Goal: Information Seeking & Learning: Learn about a topic

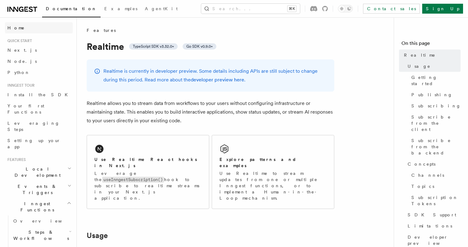
click at [20, 27] on link "Home" at bounding box center [39, 27] width 68 height 11
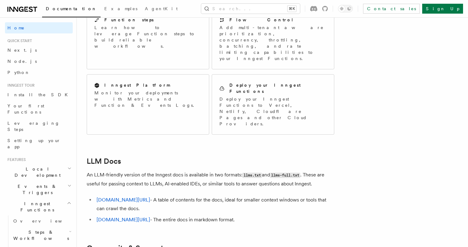
scroll to position [542, 0]
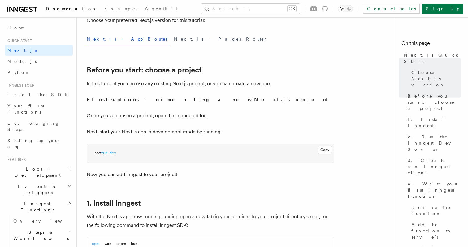
scroll to position [173, 0]
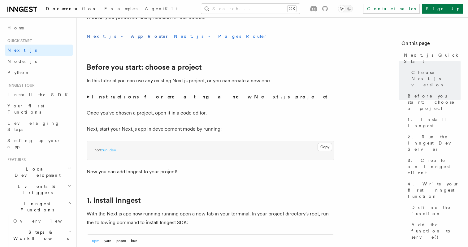
click at [174, 35] on button "Next.js - Pages Router" at bounding box center [220, 36] width 93 height 14
click at [119, 35] on button "Next.js - App Router" at bounding box center [128, 36] width 82 height 14
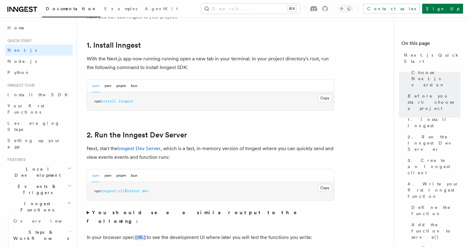
scroll to position [330, 0]
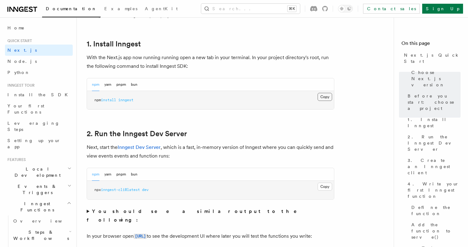
click at [325, 100] on button "Copy Copied" at bounding box center [324, 97] width 15 height 8
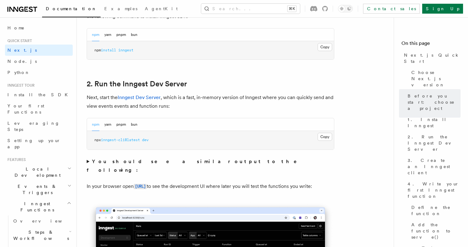
scroll to position [379, 0]
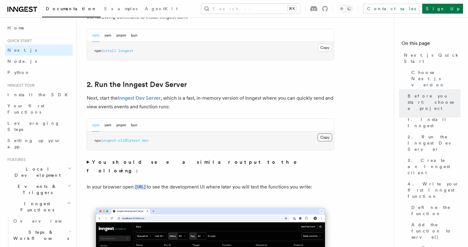
click at [328, 140] on button "Copy Copied" at bounding box center [324, 137] width 15 height 8
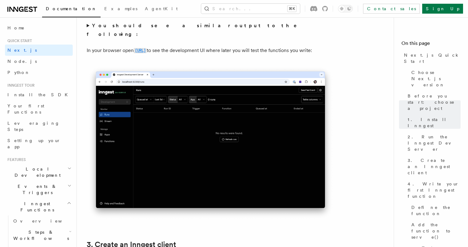
scroll to position [515, 0]
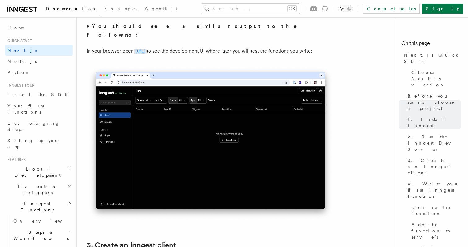
click at [147, 49] on code "http://localhost:8288" at bounding box center [140, 51] width 13 height 5
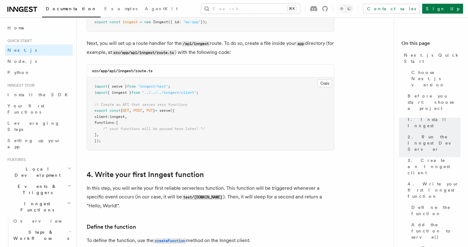
scroll to position [855, 0]
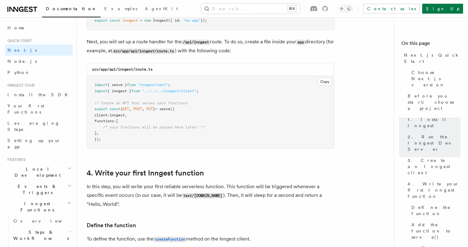
click at [197, 129] on span "/* your functions will be passed here later! */" at bounding box center [154, 127] width 102 height 4
copy code "/* your functions will be passed here later! */"
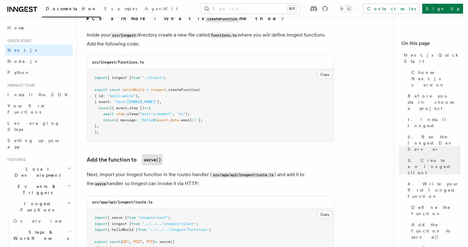
scroll to position [1093, 0]
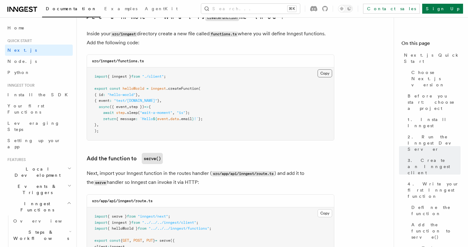
click at [320, 73] on button "Copy Copied" at bounding box center [324, 73] width 15 height 8
click at [320, 72] on button "Copy Copied" at bounding box center [324, 73] width 15 height 8
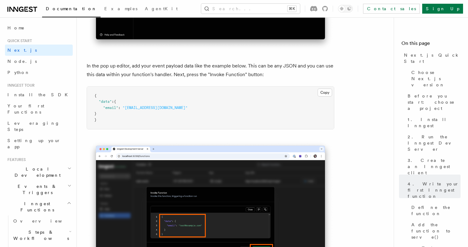
scroll to position [1827, 0]
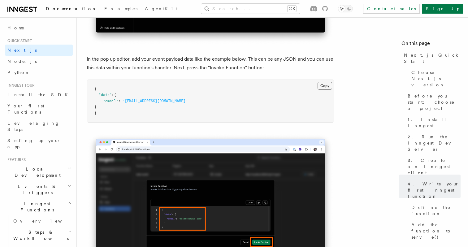
click at [329, 90] on button "Copy Copied" at bounding box center [324, 86] width 15 height 8
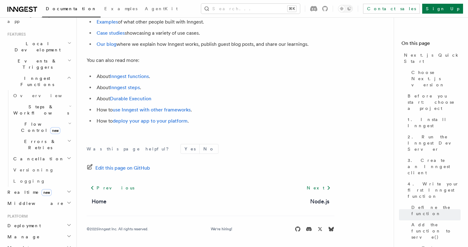
scroll to position [133, 0]
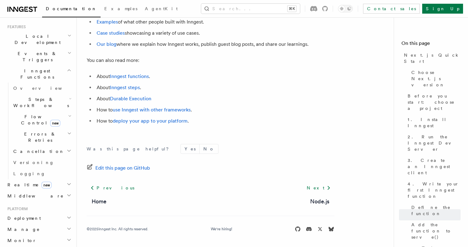
click at [65, 179] on h2 "Realtime new" at bounding box center [39, 184] width 68 height 11
click at [26, 221] on span "Middleware" at bounding box center [34, 224] width 59 height 6
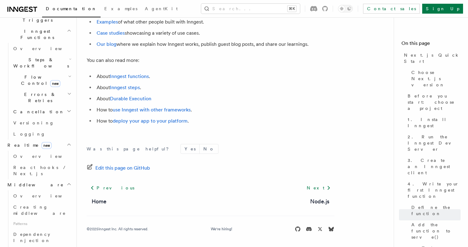
scroll to position [173, 0]
click at [42, 190] on link "Overview" at bounding box center [42, 195] width 62 height 11
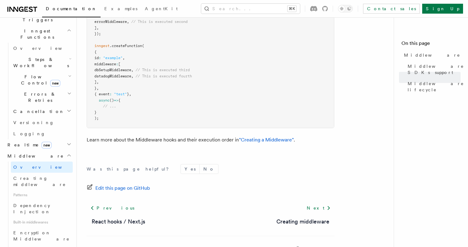
scroll to position [398, 0]
click at [65, 139] on h2 "Realtime new" at bounding box center [39, 144] width 68 height 11
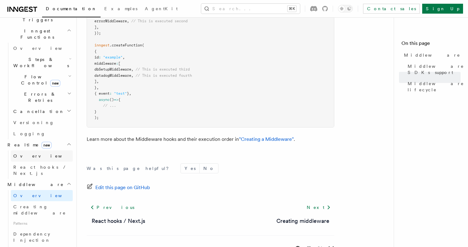
click at [43, 150] on link "Overview" at bounding box center [42, 155] width 62 height 11
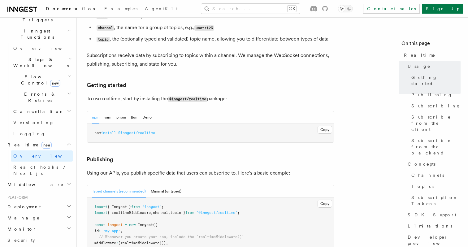
scroll to position [259, 0]
click at [323, 125] on button "Copy Copied" at bounding box center [324, 129] width 15 height 8
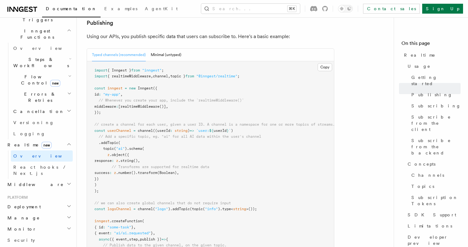
scroll to position [393, 0]
click at [142, 75] on span "{ realtimeMiddleware" at bounding box center [128, 77] width 43 height 4
copy code "import { realtimeMiddleware , channel , topic } from "@inngest/realtime" ;"
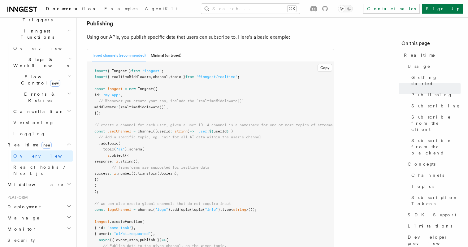
click at [116, 105] on span "middleware" at bounding box center [105, 107] width 22 height 4
copy code "middleware : [ realtimeMiddleware ()] ,"
click at [148, 129] on span "channel" at bounding box center [145, 131] width 15 height 4
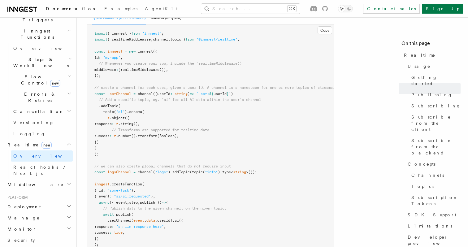
scroll to position [437, 0]
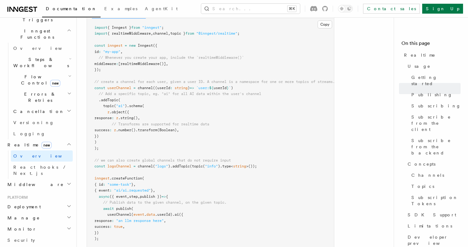
copy code "// create a channel for each user, given a user ID. A channel is a namespace fo…"
drag, startPoint x: 111, startPoint y: 132, endPoint x: 84, endPoint y: 66, distance: 71.1
click at [141, 92] on span "// Add a specific topic, eg. "ai" for all AI data within the user's channel" at bounding box center [180, 94] width 162 height 4
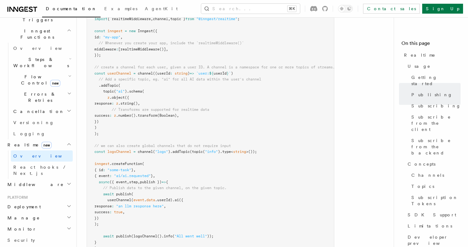
scroll to position [451, 0]
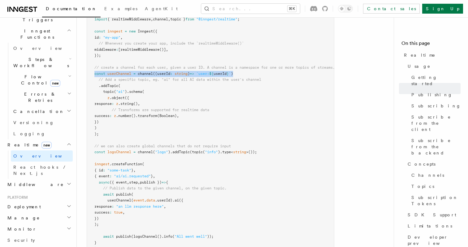
drag, startPoint x: 241, startPoint y: 55, endPoint x: 95, endPoint y: 57, distance: 145.7
click at [95, 57] on pre "import { Inngest } from "inngest" ; import { realtimeMiddleware , channel , top…" at bounding box center [210, 131] width 247 height 254
copy span "const userChannel = channel ((userId : string ) => `user: ${ userId } ` )"
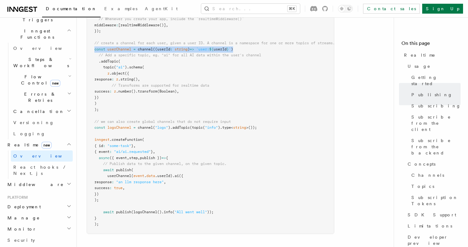
scroll to position [468, 0]
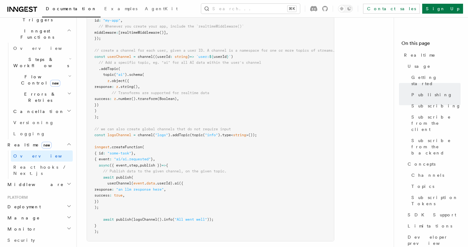
click at [147, 66] on pre "import { Inngest } from "inngest" ; import { realtimeMiddleware , channel , top…" at bounding box center [210, 114] width 247 height 254
click at [106, 66] on span ".addTopic" at bounding box center [108, 68] width 19 height 4
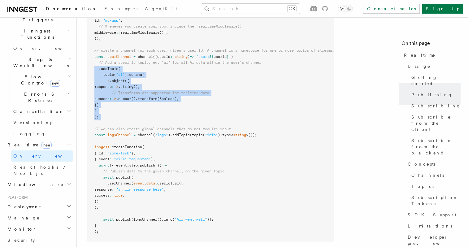
drag, startPoint x: 106, startPoint y: 51, endPoint x: 106, endPoint y: 97, distance: 46.7
click at [106, 97] on pre "import { Inngest } from "inngest" ; import { realtimeMiddleware , channel , top…" at bounding box center [210, 114] width 247 height 254
copy code ".addTopic ( topic ( "ai" ) .schema ( z .object ({ response : z .string () , // …"
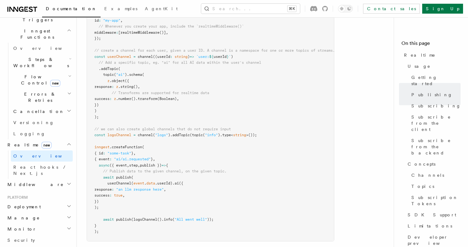
click at [127, 127] on span "// we can also create global channels that do not require input" at bounding box center [162, 129] width 136 height 4
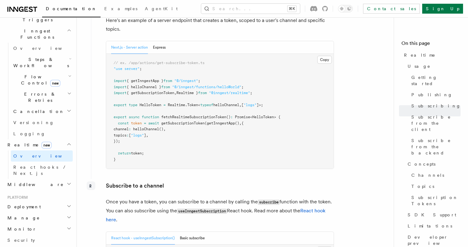
scroll to position [814, 0]
click at [320, 55] on button "Copy Copied" at bounding box center [324, 59] width 15 height 8
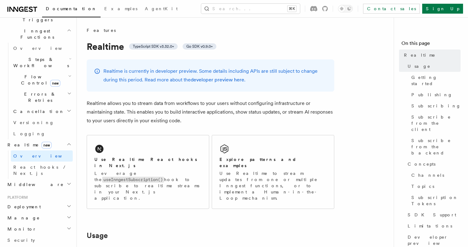
scroll to position [0, 0]
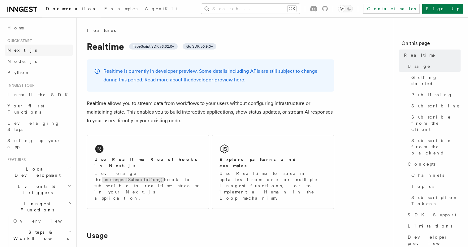
click at [32, 49] on link "Next.js" at bounding box center [39, 50] width 68 height 11
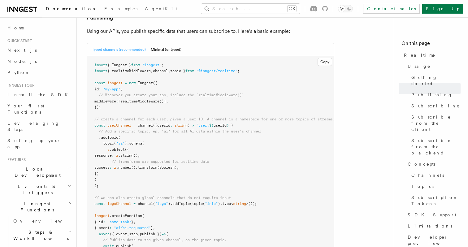
scroll to position [398, 0]
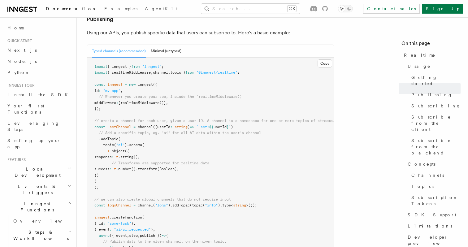
click at [178, 70] on span "topic }" at bounding box center [177, 72] width 15 height 4
copy code "import { realtimeMiddleware , channel , topic } from "@inngest/realtime" ;"
click at [165, 81] on pre "import { Inngest } from "inngest" ; import { realtimeMiddleware , channel , top…" at bounding box center [210, 185] width 247 height 254
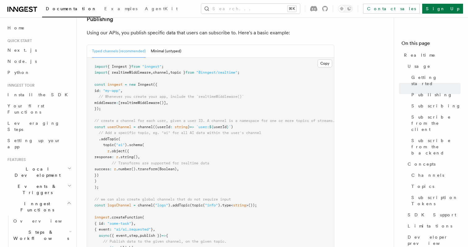
click at [118, 101] on span ":" at bounding box center [117, 103] width 2 height 4
copy code "middleware : [ realtimeMiddleware ()] ,"
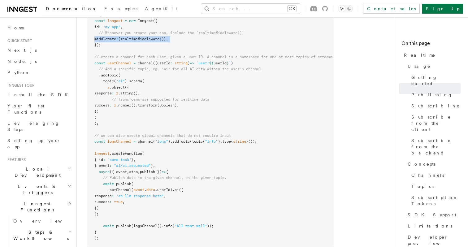
scroll to position [463, 0]
drag, startPoint x: 106, startPoint y: 107, endPoint x: 85, endPoint y: 40, distance: 69.8
copy code "// create a channel for each user, given a user ID. A channel is a namespace fo…"
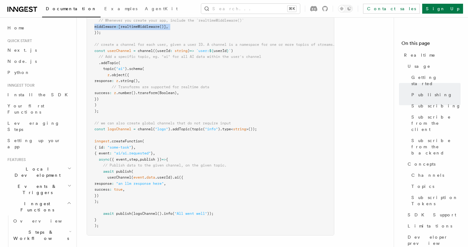
click at [182, 58] on pre "import { Inngest } from "inngest" ; import { realtimeMiddleware , channel , top…" at bounding box center [210, 108] width 247 height 254
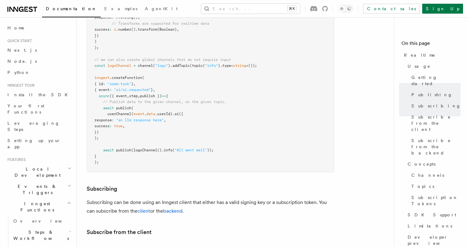
scroll to position [538, 0]
drag, startPoint x: 108, startPoint y: 120, endPoint x: 83, endPoint y: 91, distance: 38.3
copy code "await publish ( userChannel ( event . data .userId) .ai ({ response : "an llm r…"
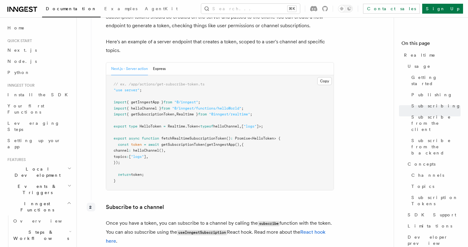
scroll to position [797, 0]
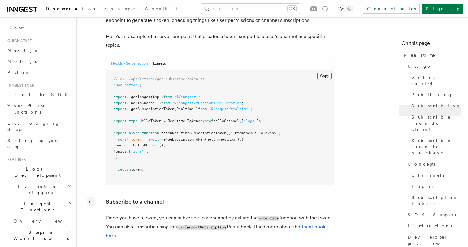
click at [325, 72] on button "Copy Copied" at bounding box center [324, 76] width 15 height 8
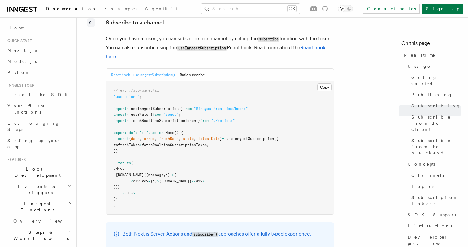
scroll to position [979, 0]
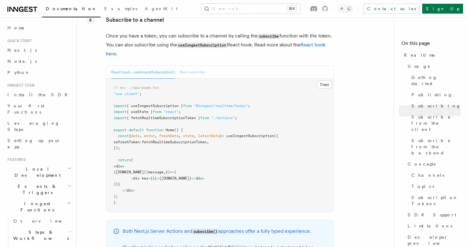
click at [190, 66] on button "Basic subscribe" at bounding box center [192, 72] width 25 height 13
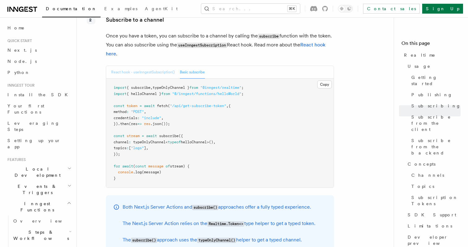
click at [161, 66] on button "React hook - useInngestSubscription()" at bounding box center [143, 72] width 64 height 13
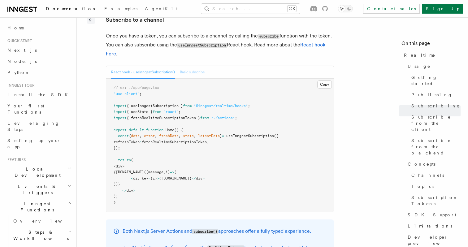
click at [188, 66] on button "Basic subscribe" at bounding box center [192, 72] width 25 height 13
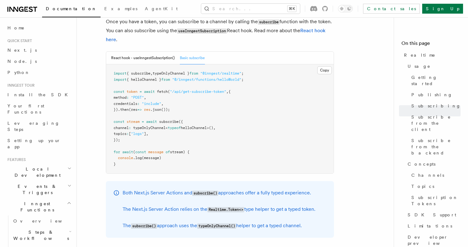
scroll to position [993, 0]
click at [153, 51] on button "React hook - useInngestSubscription()" at bounding box center [143, 57] width 64 height 13
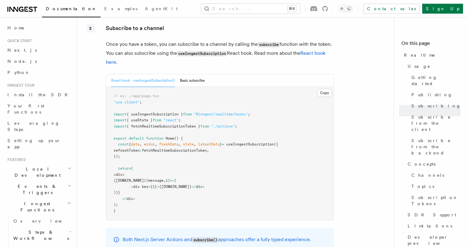
scroll to position [972, 0]
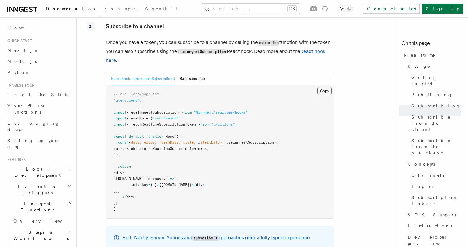
click at [322, 87] on button "Copy Copied" at bounding box center [324, 91] width 15 height 8
click at [131, 140] on span "{" at bounding box center [130, 142] width 2 height 4
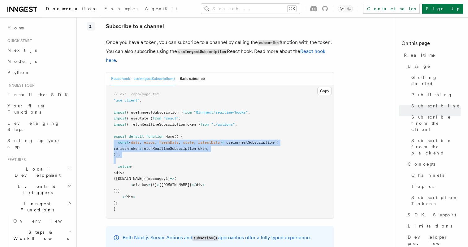
drag, startPoint x: 132, startPoint y: 125, endPoint x: 129, endPoint y: 140, distance: 15.2
click at [129, 140] on pre "// ex: ./app/page.tsx "use client" ; import { useInngestSubscription } from "@i…" at bounding box center [219, 151] width 227 height 133
click at [156, 136] on pre "// ex: ./app/page.tsx "use client" ; import { useInngestSubscription } from "@i…" at bounding box center [219, 151] width 227 height 133
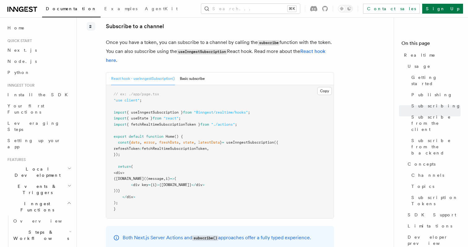
click at [171, 146] on span "fetchRealtimeSubscriptionToken" at bounding box center [174, 148] width 65 height 4
click at [139, 146] on span "refreshToken" at bounding box center [126, 148] width 26 height 4
click at [175, 146] on span "fetchRealtimeSubscriptionToken" at bounding box center [174, 148] width 65 height 4
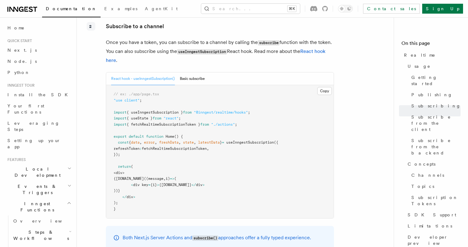
click at [151, 140] on span "error" at bounding box center [149, 142] width 11 height 4
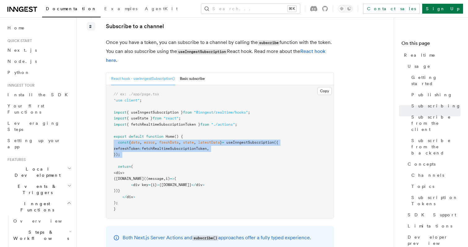
drag, startPoint x: 151, startPoint y: 125, endPoint x: 143, endPoint y: 136, distance: 13.6
click at [143, 136] on pre "// ex: ./app/page.tsx "use client" ; import { useInngestSubscription } from "@i…" at bounding box center [219, 151] width 227 height 133
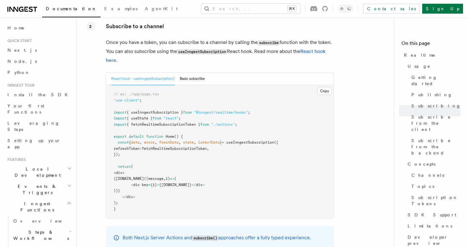
click at [246, 110] on span ""@inngest/realtime/hooks"" at bounding box center [221, 112] width 54 height 4
drag, startPoint x: 246, startPoint y: 95, endPoint x: 202, endPoint y: 96, distance: 43.6
click at [202, 110] on span ""@inngest/realtime/hooks"" at bounding box center [221, 112] width 54 height 4
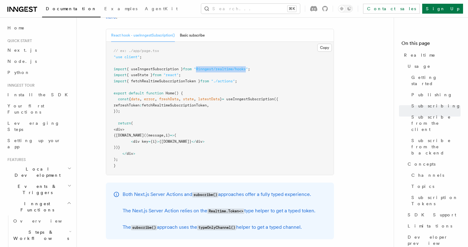
scroll to position [1015, 0]
click at [200, 67] on span ""@inngest/realtime/hooks"" at bounding box center [221, 69] width 54 height 4
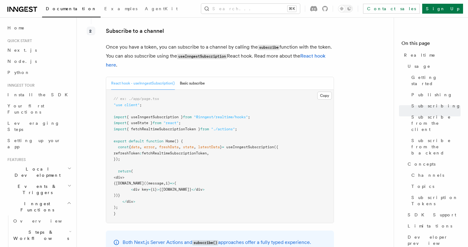
scroll to position [972, 0]
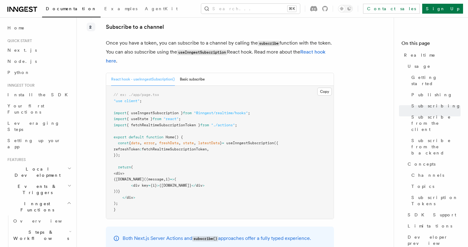
click at [244, 111] on span ""@inngest/realtime/hooks"" at bounding box center [221, 113] width 54 height 4
drag, startPoint x: 244, startPoint y: 96, endPoint x: 213, endPoint y: 96, distance: 30.6
click at [213, 111] on span ""@inngest/realtime/hooks"" at bounding box center [221, 113] width 54 height 4
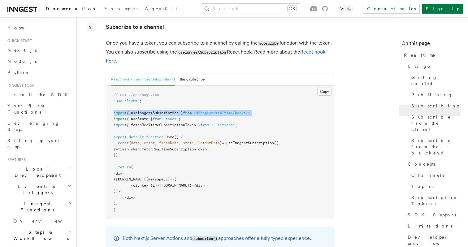
click at [213, 111] on span ""@inngest/realtime/hooks"" at bounding box center [221, 113] width 54 height 4
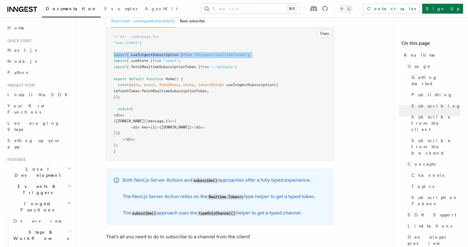
scroll to position [1031, 0]
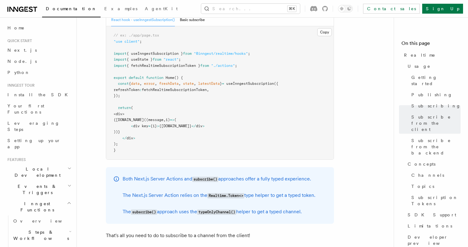
drag, startPoint x: 121, startPoint y: 96, endPoint x: 139, endPoint y: 119, distance: 28.9
click at [139, 120] on pre "// ex: ./app/page.tsx "use client" ; import { useInngestSubscription } from "@i…" at bounding box center [219, 92] width 227 height 133
click at [139, 119] on pre "// ex: ./app/page.tsx "use client" ; import { useInngestSubscription } from "@i…" at bounding box center [219, 92] width 227 height 133
drag, startPoint x: 124, startPoint y: 126, endPoint x: 105, endPoint y: 92, distance: 38.8
click at [105, 92] on div "Subscribe to a channel Once you have a token, you can subscribe to a channel by…" at bounding box center [212, 104] width 243 height 286
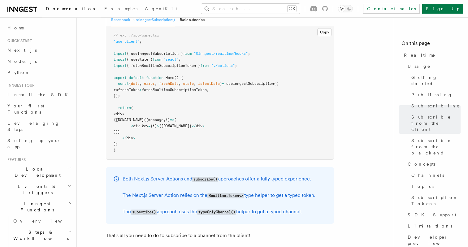
click at [131, 39] on span ""use client"" at bounding box center [126, 41] width 26 height 4
click at [147, 57] on span "{ useState }" at bounding box center [139, 59] width 26 height 4
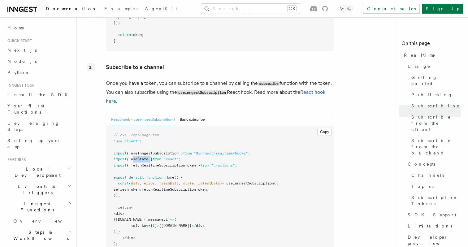
scroll to position [930, 0]
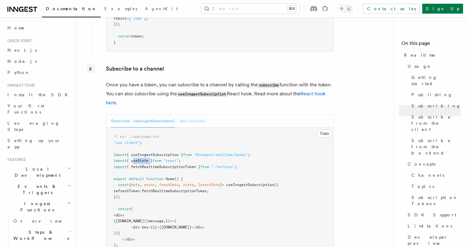
click at [204, 115] on button "Basic subscribe" at bounding box center [192, 121] width 25 height 13
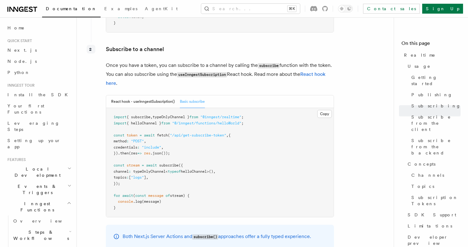
scroll to position [955, 0]
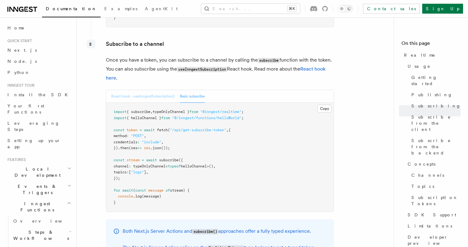
click at [148, 90] on button "React hook - useInngestSubscription()" at bounding box center [143, 96] width 64 height 13
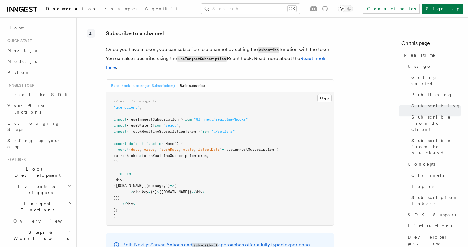
scroll to position [963, 0]
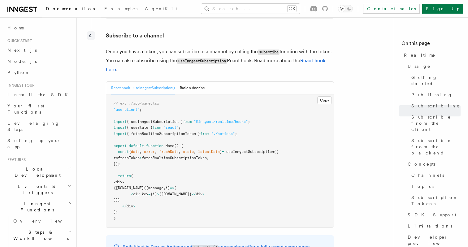
click at [202, 156] on span "fetchRealtimeSubscriptionToken" at bounding box center [174, 158] width 65 height 4
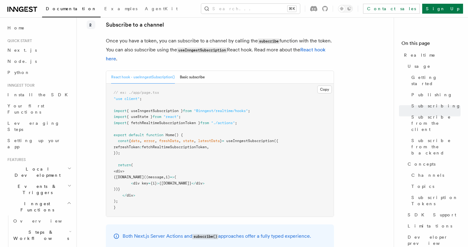
scroll to position [979, 0]
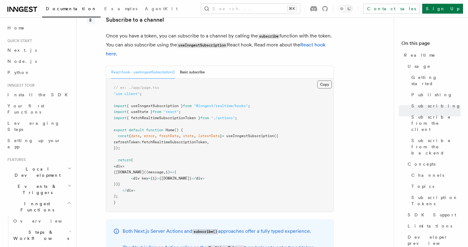
click at [319, 80] on button "Copy Copied" at bounding box center [324, 84] width 15 height 8
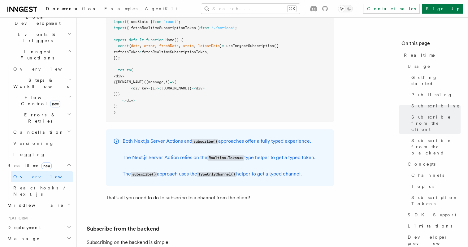
scroll to position [36, 0]
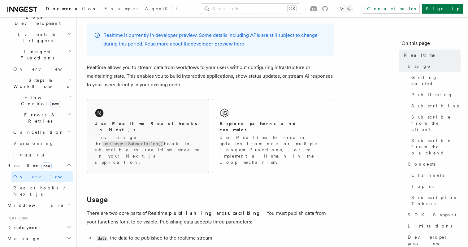
click at [114, 115] on div "Use Realtime React hooks in Next.js Leverage the useInngestSubscription() hook …" at bounding box center [148, 135] width 122 height 73
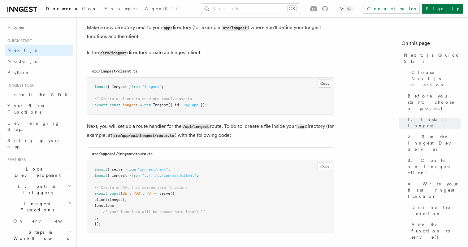
scroll to position [775, 0]
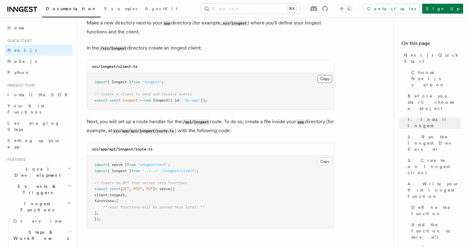
click at [325, 80] on button "Copy Copied" at bounding box center [324, 79] width 15 height 8
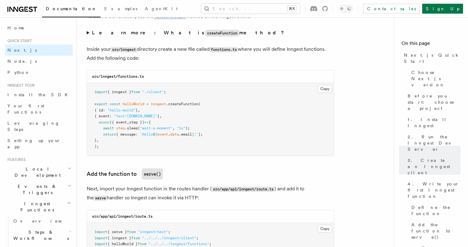
scroll to position [1082, 0]
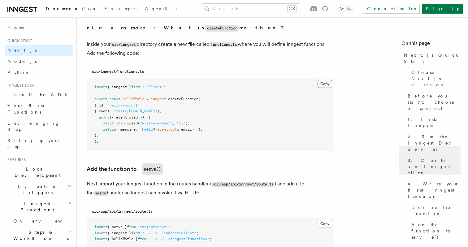
click at [324, 86] on button "Copy Copied" at bounding box center [324, 84] width 15 height 8
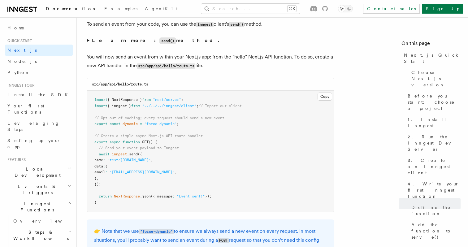
scroll to position [3221, 0]
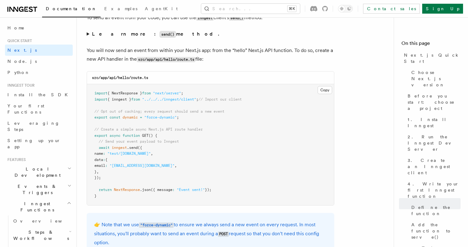
drag, startPoint x: 106, startPoint y: 180, endPoint x: 86, endPoint y: 148, distance: 37.3
click at [87, 148] on pre "import { NextResponse } from "next/server" ; import { inngest } from "../../../…" at bounding box center [210, 144] width 247 height 121
copy code "await inngest .send ({ name : "test/hello.world" , data : { email : "testUser@e…"
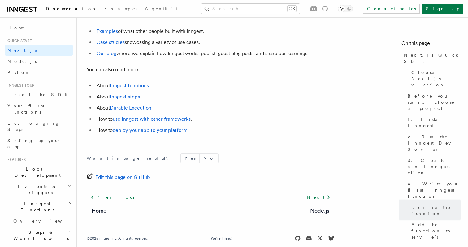
scroll to position [3922, 0]
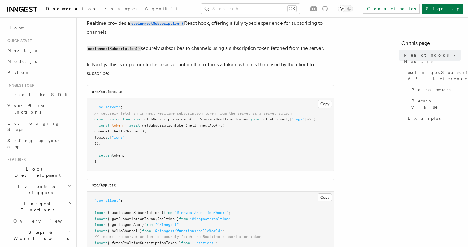
scroll to position [41, 0]
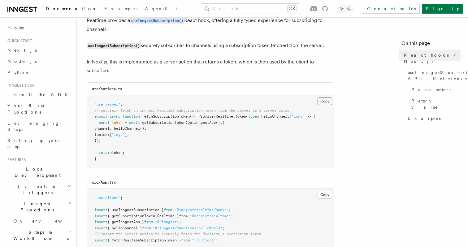
click at [325, 98] on button "Copy Copied" at bounding box center [324, 101] width 15 height 8
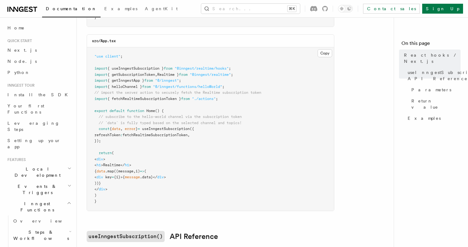
scroll to position [183, 0]
click at [125, 130] on span at bounding box center [123, 128] width 2 height 4
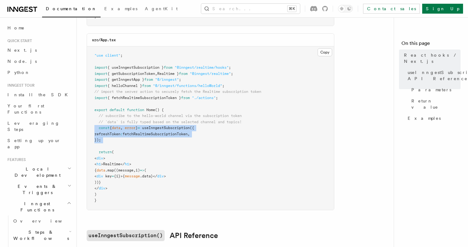
drag, startPoint x: 128, startPoint y: 130, endPoint x: 126, endPoint y: 138, distance: 8.8
click at [126, 139] on pre ""use client" ; import { useInngestSubscription } from "@inngest/realtime/hooks"…" at bounding box center [210, 127] width 247 height 163
copy code "const { data , error } = useInngestSubscription ({ refreshToken : fetchRealtime…"
click at [204, 140] on pre ""use client" ; import { useInngestSubscription } from "@inngest/realtime/hooks"…" at bounding box center [210, 127] width 247 height 163
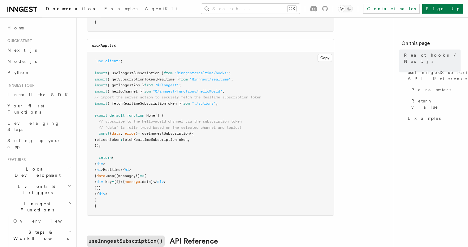
scroll to position [187, 0]
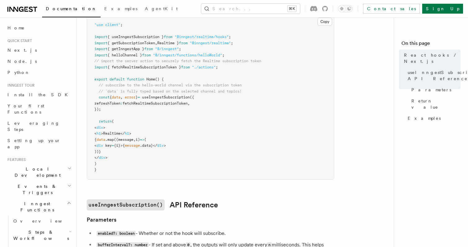
scroll to position [203, 0]
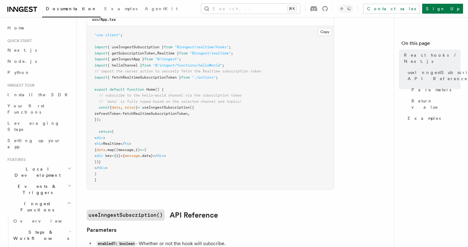
click at [130, 108] on span "error" at bounding box center [130, 107] width 11 height 4
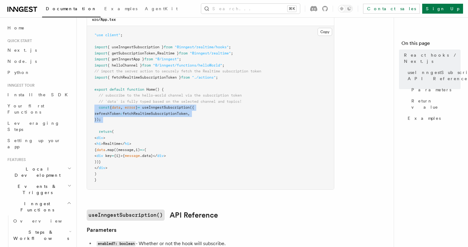
drag, startPoint x: 130, startPoint y: 108, endPoint x: 118, endPoint y: 121, distance: 17.7
click at [118, 121] on pre ""use client" ; import { useInngestSubscription } from "@inngest/realtime/hooks"…" at bounding box center [210, 107] width 247 height 163
copy code "const { data , error } = useInngestSubscription ({ refreshToken : fetchRealtime…"
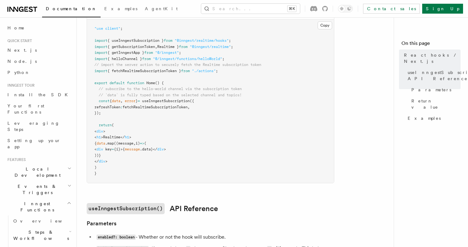
click at [114, 143] on span ".map" at bounding box center [109, 143] width 9 height 4
drag, startPoint x: 127, startPoint y: 143, endPoint x: 120, endPoint y: 157, distance: 15.6
click at [120, 157] on pre ""use client" ; import { useInngestSubscription } from "@inngest/realtime/hooks"…" at bounding box center [210, 100] width 247 height 163
copy code "{ data .map ((message , i) => ( < div key = {i}>{ message .data}</ div > ))}"
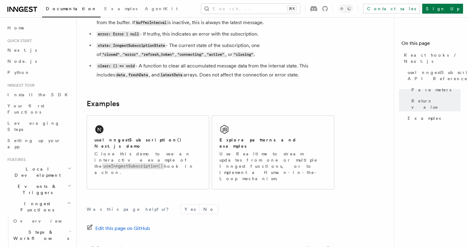
scroll to position [584, 0]
click at [180, 150] on p "Clone this demo to see an interactive example of the useInngestSubscription() h…" at bounding box center [147, 162] width 107 height 25
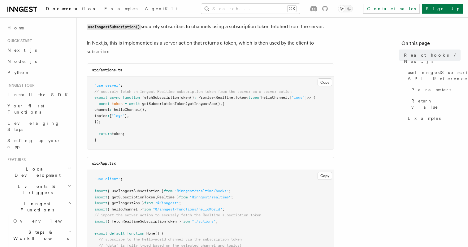
scroll to position [0, 0]
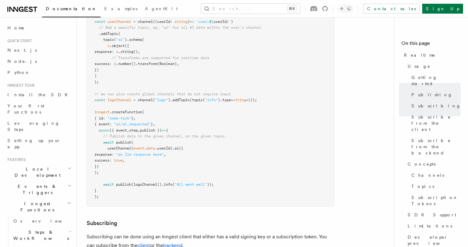
scroll to position [502, 0]
click at [153, 80] on pre "import { Inngest } from "inngest" ; import { realtimeMiddleware , channel , top…" at bounding box center [210, 80] width 247 height 254
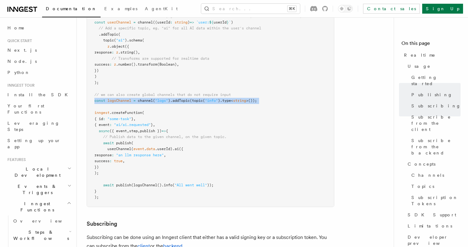
click at [153, 80] on pre "import { Inngest } from "inngest" ; import { realtimeMiddleware , channel , top…" at bounding box center [210, 80] width 247 height 254
copy code "const logsChannel = channel ( "logs" ) .addTopic ( topic ( "info" ) .type < str…"
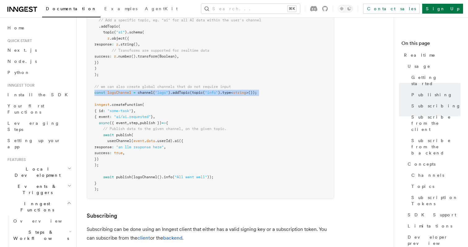
scroll to position [511, 0]
click at [146, 174] on span "logsChannel" at bounding box center [145, 176] width 24 height 4
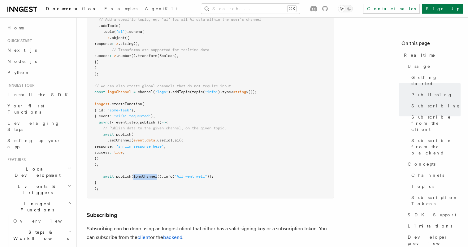
click at [146, 174] on span "logsChannel" at bounding box center [145, 176] width 24 height 4
copy code "await publish ( logsChannel () .info ( "All went well" ));"
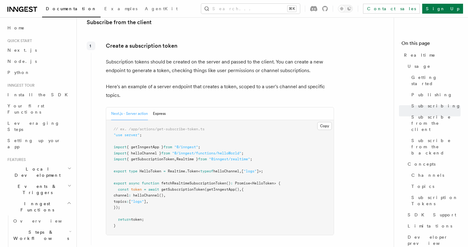
scroll to position [748, 0]
click at [320, 121] on button "Copy Copied" at bounding box center [324, 125] width 15 height 8
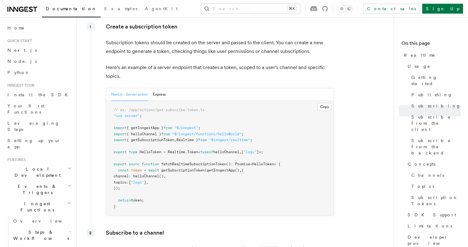
scroll to position [767, 0]
click at [326, 102] on button "Copy Copied" at bounding box center [324, 106] width 15 height 8
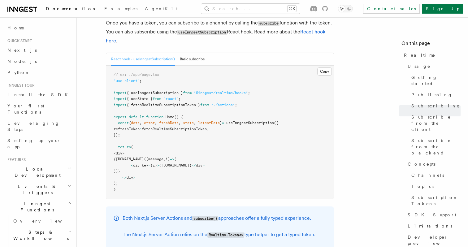
scroll to position [993, 0]
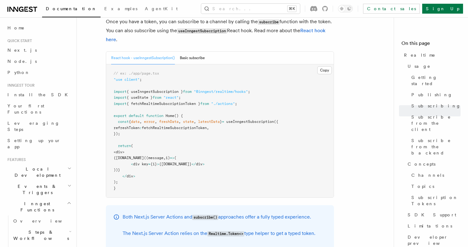
click at [135, 106] on pre "// ex: ./app/page.tsx "use client" ; import { useInngestSubscription } from "@i…" at bounding box center [219, 130] width 227 height 133
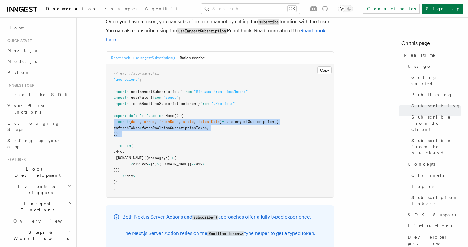
drag, startPoint x: 135, startPoint y: 106, endPoint x: 135, endPoint y: 114, distance: 8.0
click at [135, 114] on pre "// ex: ./app/page.tsx "use client" ; import { useInngestSubscription } from "@i…" at bounding box center [219, 130] width 227 height 133
copy code "const { data , error , freshData , state , latestData } = useInngestSubscriptio…"
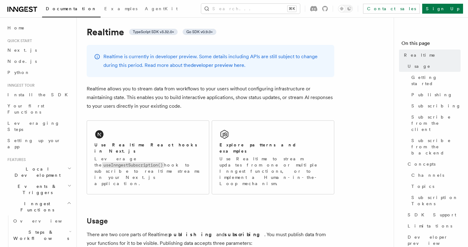
scroll to position [16, 0]
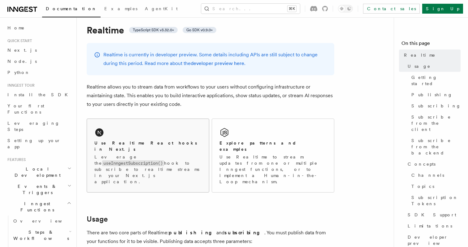
click at [149, 143] on h2 "Use Realtime React hooks in Next.js" at bounding box center [147, 146] width 107 height 12
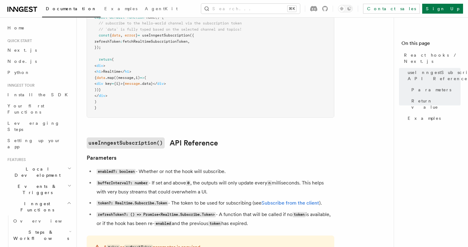
scroll to position [261, 0]
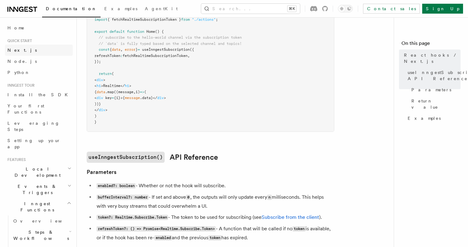
click at [27, 51] on link "Next.js" at bounding box center [39, 50] width 68 height 11
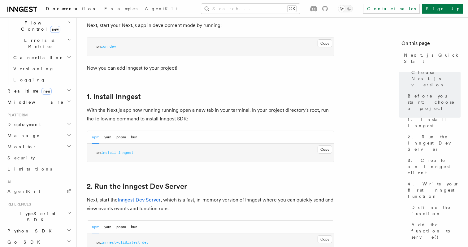
scroll to position [207, 0]
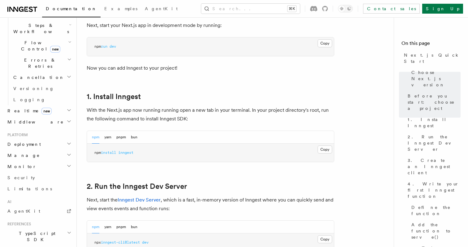
click at [58, 105] on h2 "Realtime new" at bounding box center [39, 110] width 68 height 11
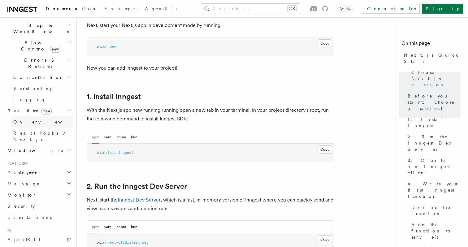
click at [37, 116] on link "Overview" at bounding box center [42, 121] width 62 height 11
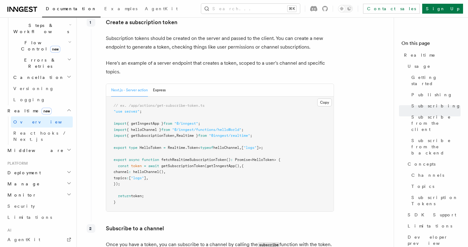
scroll to position [774, 0]
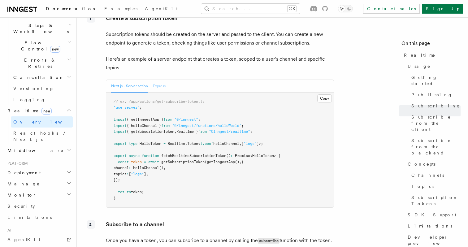
click at [157, 80] on button "Express" at bounding box center [159, 86] width 13 height 13
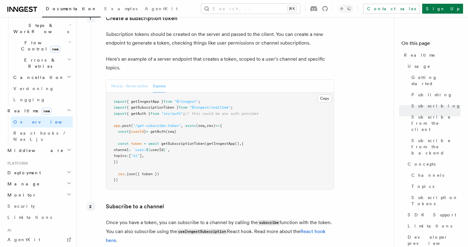
click at [145, 80] on button "Next.js - Server action" at bounding box center [129, 86] width 37 height 13
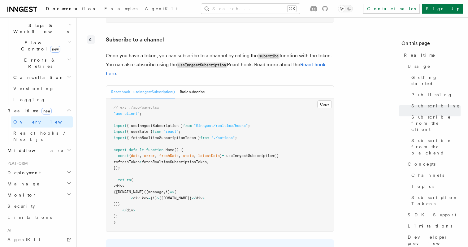
scroll to position [961, 0]
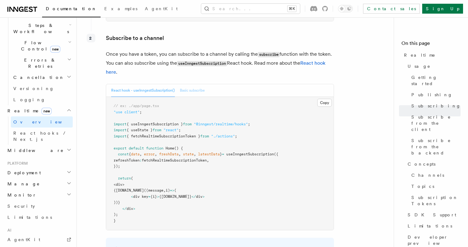
click at [193, 84] on button "Basic subscribe" at bounding box center [192, 90] width 25 height 13
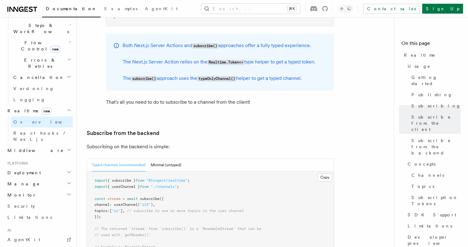
scroll to position [1141, 0]
click at [170, 158] on button "Minimal (untyped)" at bounding box center [166, 164] width 31 height 13
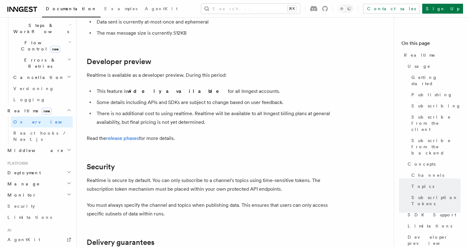
scroll to position [2007, 0]
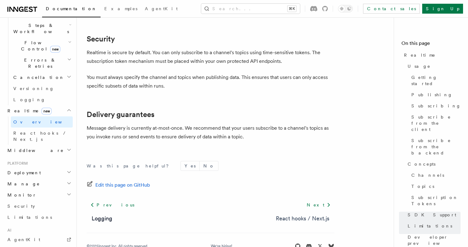
click at [317, 214] on link "React hooks / Next.js" at bounding box center [303, 218] width 54 height 9
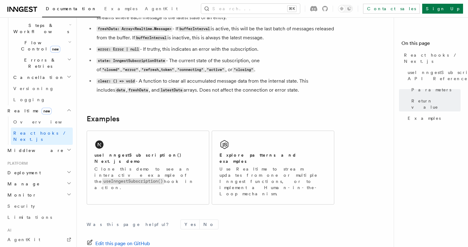
scroll to position [568, 0]
click at [150, 152] on div "useInngestSubscription() Next.js demo Clone this demo to see an interactive exa…" at bounding box center [148, 163] width 122 height 67
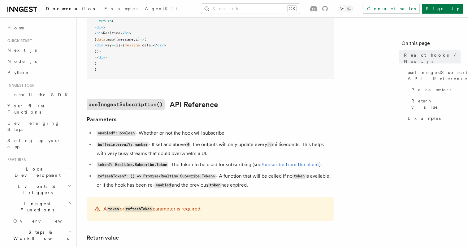
scroll to position [627, 0]
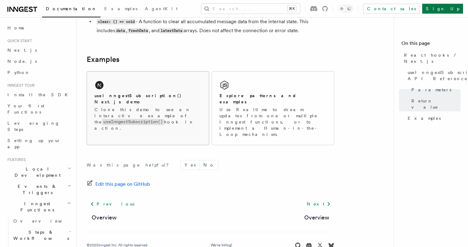
click at [148, 119] on code "useInngestSubscription()" at bounding box center [133, 122] width 62 height 6
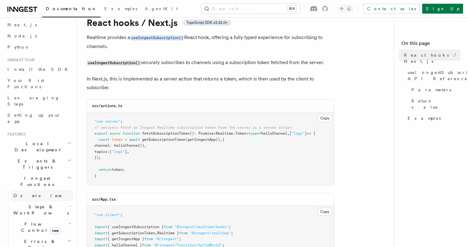
scroll to position [26, 0]
click at [67, 174] on icon "button" at bounding box center [69, 176] width 5 height 5
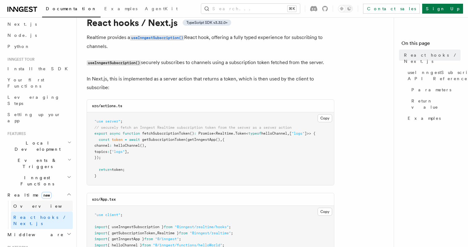
click at [27, 203] on span "Overview" at bounding box center [45, 205] width 64 height 5
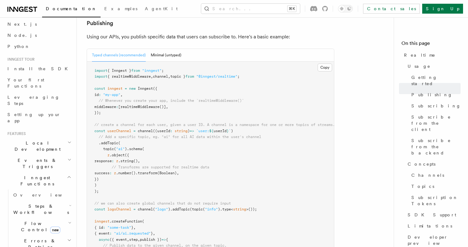
scroll to position [400, 0]
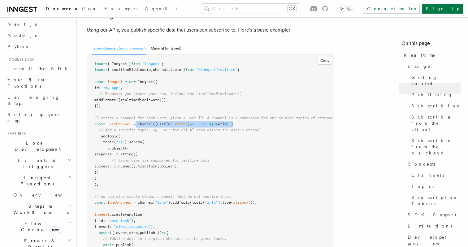
drag, startPoint x: 239, startPoint y: 106, endPoint x: 137, endPoint y: 106, distance: 102.7
click at [137, 106] on pre "import { Inngest } from "inngest" ; import { realtimeMiddleware , channel , top…" at bounding box center [210, 182] width 247 height 254
copy span "channel ((userId : string ) => `user: ${ userId } ` )"
click at [103, 134] on span ".addTopic" at bounding box center [108, 136] width 19 height 4
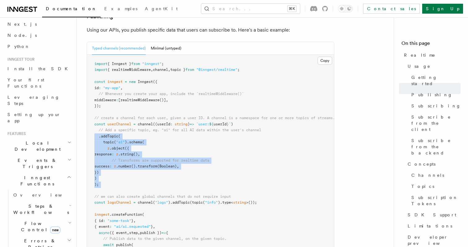
drag, startPoint x: 103, startPoint y: 118, endPoint x: 103, endPoint y: 167, distance: 48.6
click at [103, 167] on pre "import { Inngest } from "inngest" ; import { realtimeMiddleware , channel , top…" at bounding box center [210, 182] width 247 height 254
copy code ".addTopic ( topic ( "ai" ) .schema ( z .object ({ response : z .string () , // …"
click at [186, 131] on pre "import { Inngest } from "inngest" ; import { realtimeMiddleware , channel , top…" at bounding box center [210, 182] width 247 height 254
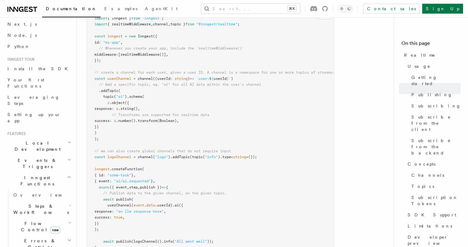
scroll to position [453, 0]
